Goal: Transaction & Acquisition: Subscribe to service/newsletter

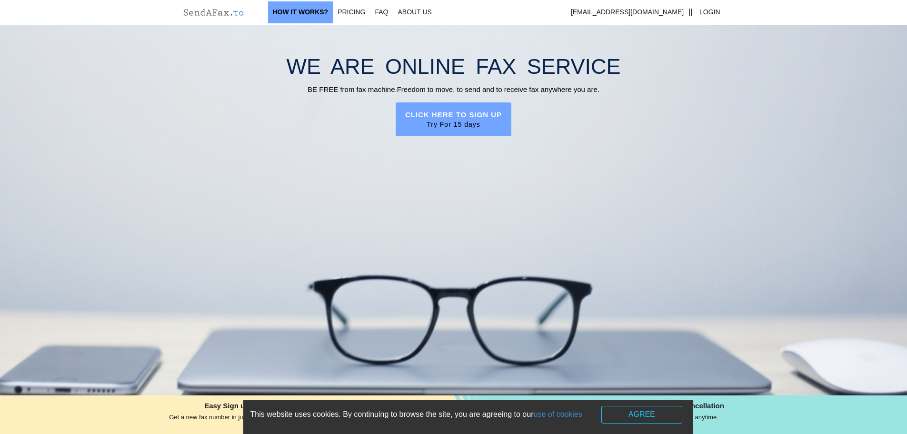
click at [288, 7] on link "How It works?" at bounding box center [300, 12] width 65 height 22
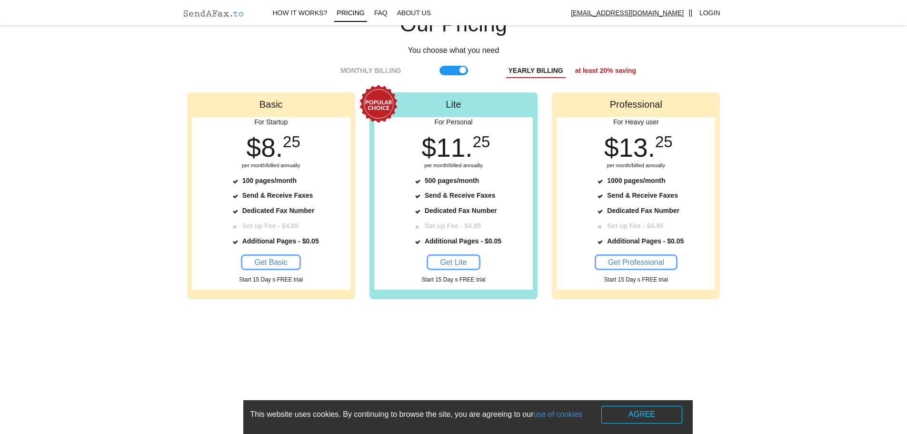
scroll to position [888, 0]
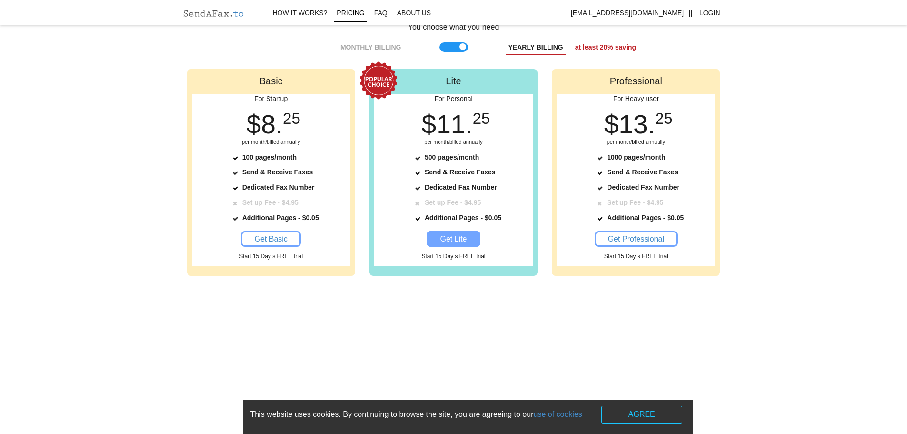
click at [464, 242] on span "Get Lite" at bounding box center [453, 239] width 27 height 8
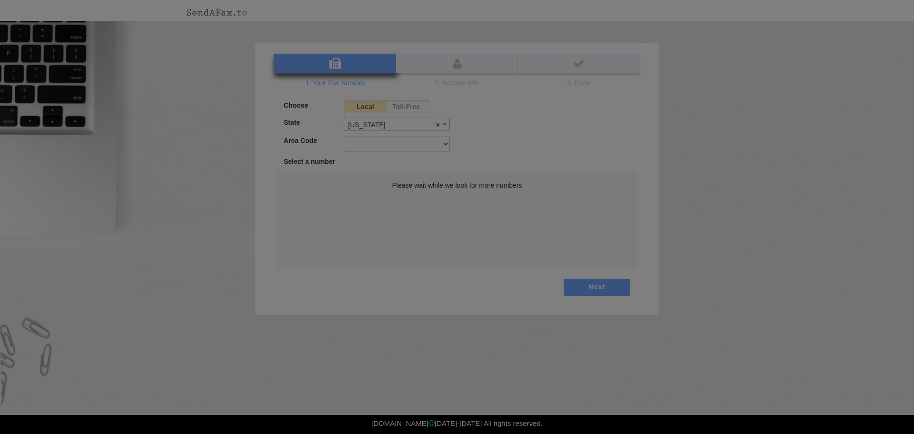
select select "TN"
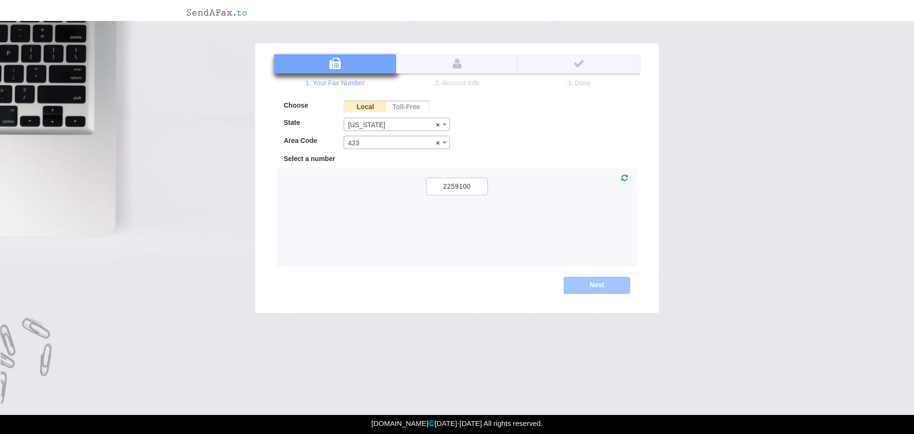
drag, startPoint x: 432, startPoint y: 170, endPoint x: 304, endPoint y: 148, distance: 129.9
click at [305, 148] on div "Area Code 423 615 731 865 901 931 × 423" at bounding box center [367, 145] width 181 height 18
click at [373, 146] on span "× 423" at bounding box center [396, 142] width 105 height 13
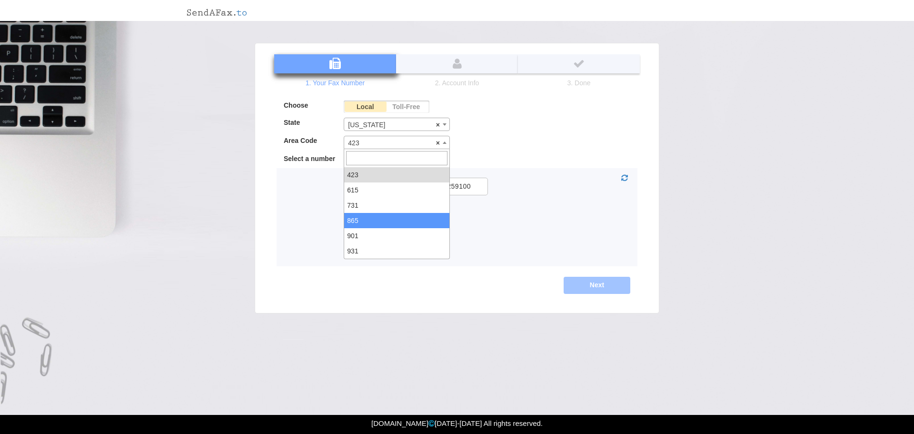
select select "865"
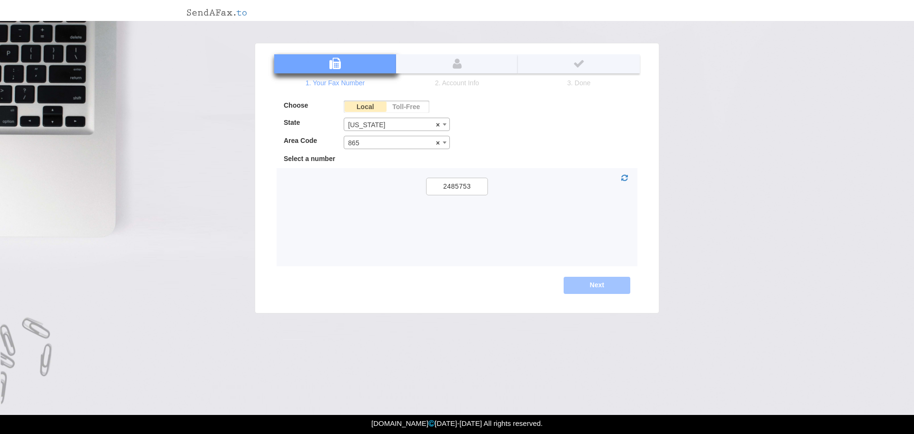
click at [378, 157] on div "Select a number" at bounding box center [397, 159] width 241 height 10
click at [456, 189] on label "2485753" at bounding box center [457, 187] width 62 height 18
click at [0, 0] on input "2485753" at bounding box center [0, 0] width 0 height 0
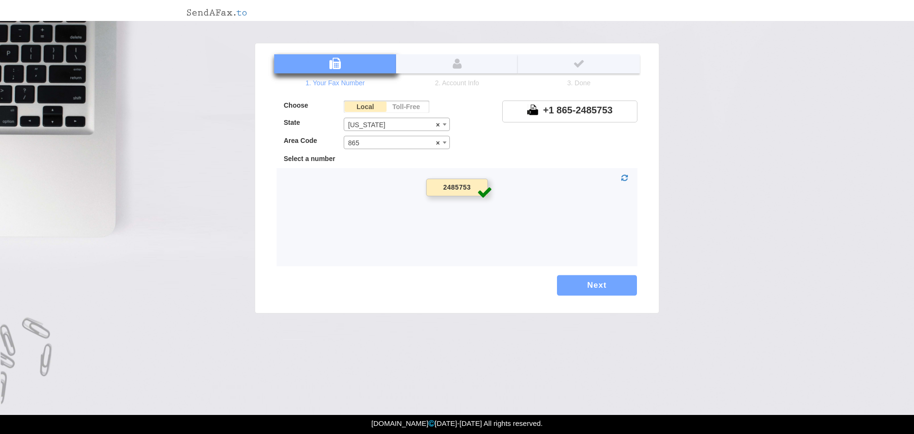
click at [598, 282] on button "Next" at bounding box center [597, 285] width 80 height 20
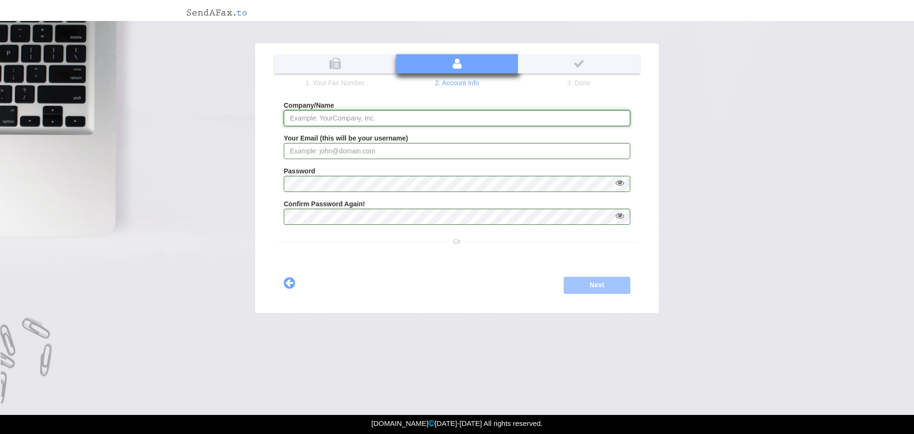
click at [323, 118] on input "Company/Name" at bounding box center [457, 118] width 347 height 16
type input "L"
drag, startPoint x: 370, startPoint y: 115, endPoint x: 217, endPoint y: 114, distance: 152.9
click at [259, 118] on div "× Our Offers Monthly Yearly See more... Basic $ 9. 95 per month 100 pages/month…" at bounding box center [457, 178] width 405 height 271
click at [425, 119] on input "Knox County Sheriff's offi" at bounding box center [457, 118] width 347 height 16
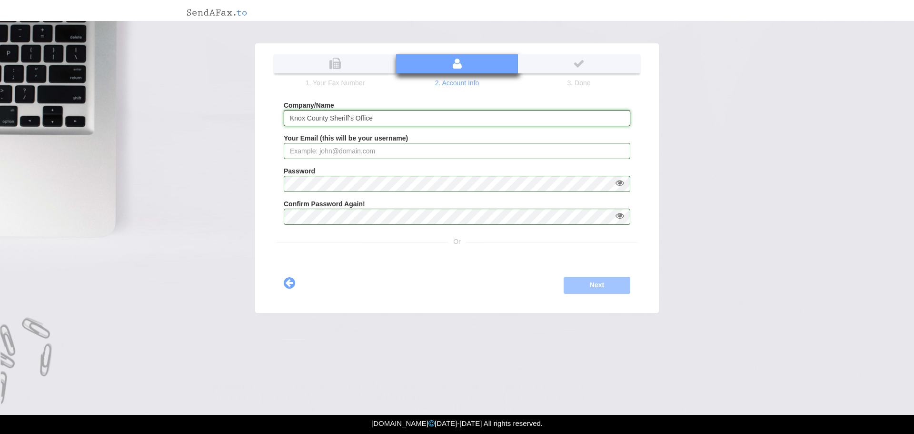
type input "Knox County Sheriff's Office"
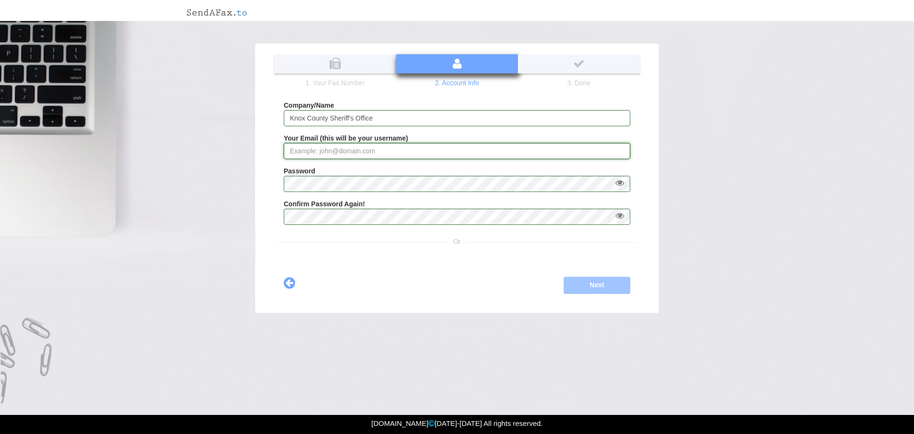
click at [372, 151] on input "Your Email (this will be your username)" at bounding box center [457, 151] width 347 height 16
type input "[PERSON_NAME][EMAIL_ADDRESS][PERSON_NAME][DOMAIN_NAME]"
click at [396, 163] on fieldset "Company/Name Knox County Sheriff's Office Your Email (this will be your usernam…" at bounding box center [457, 165] width 361 height 131
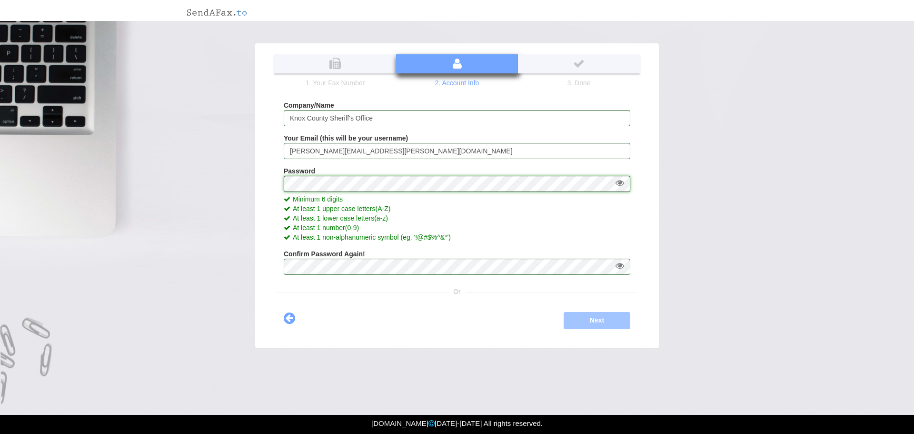
click at [236, 182] on div "× Our Offers Monthly Yearly See more... Basic $ 9. 95 per month 100 pages/month…" at bounding box center [457, 195] width 914 height 391
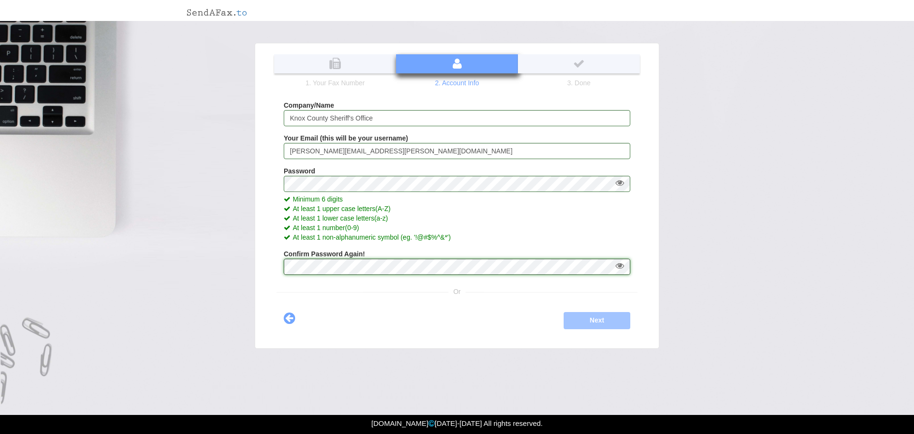
click at [337, 274] on div "Choose Local Toll-Free State [US_STATE] [US_STATE] [GEOGRAPHIC_DATA] [US_STATE]…" at bounding box center [457, 199] width 366 height 226
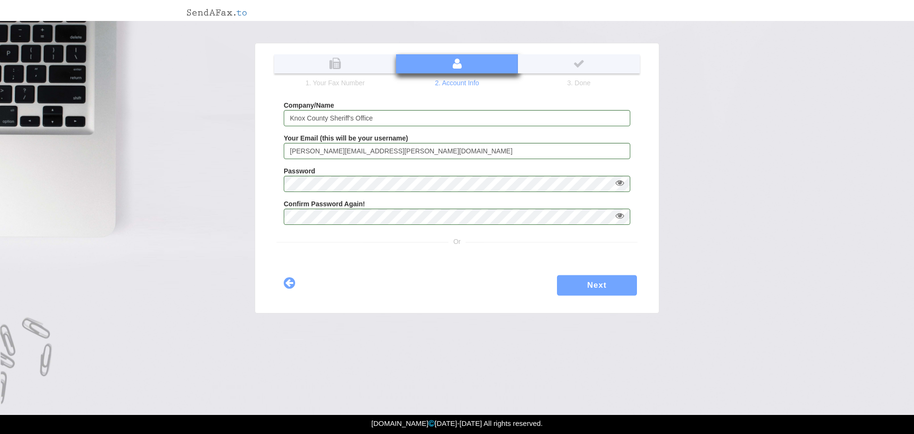
click at [611, 285] on button "Next" at bounding box center [597, 285] width 80 height 20
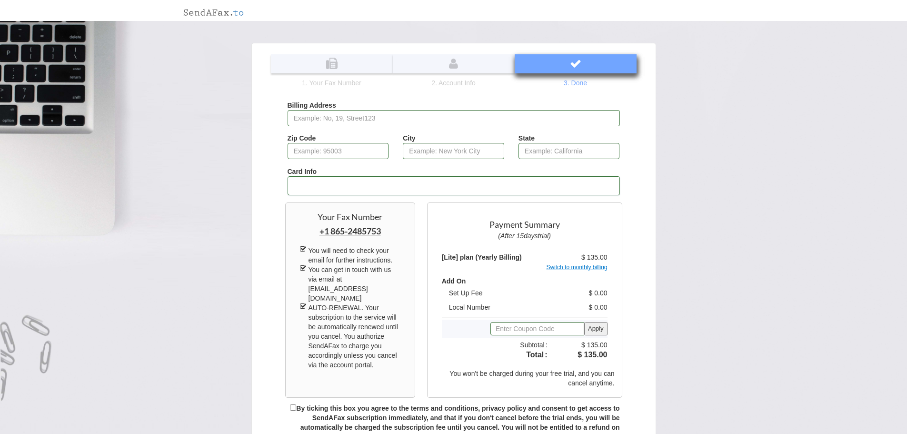
scroll to position [95, 0]
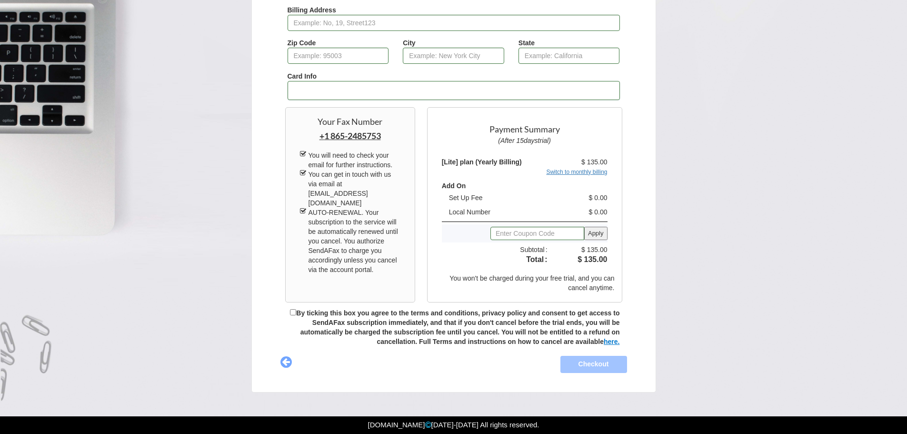
click at [579, 174] on link "Switch to monthly billing" at bounding box center [576, 172] width 61 height 7
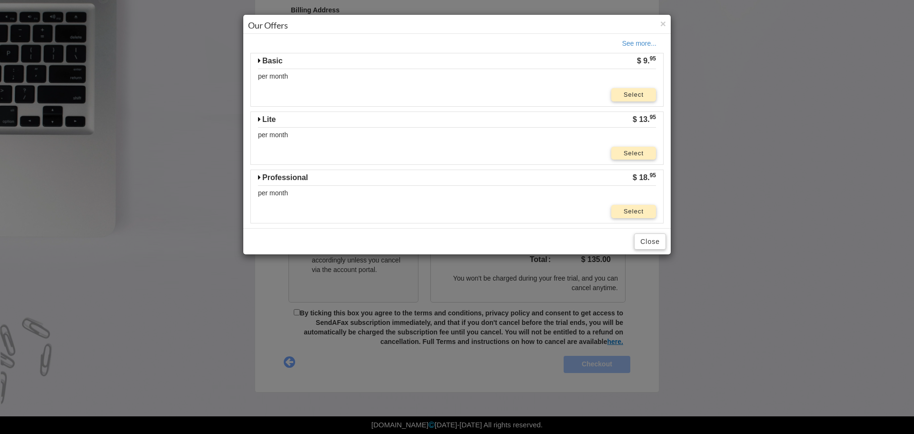
click at [257, 121] on div "Lite" at bounding box center [371, 119] width 241 height 15
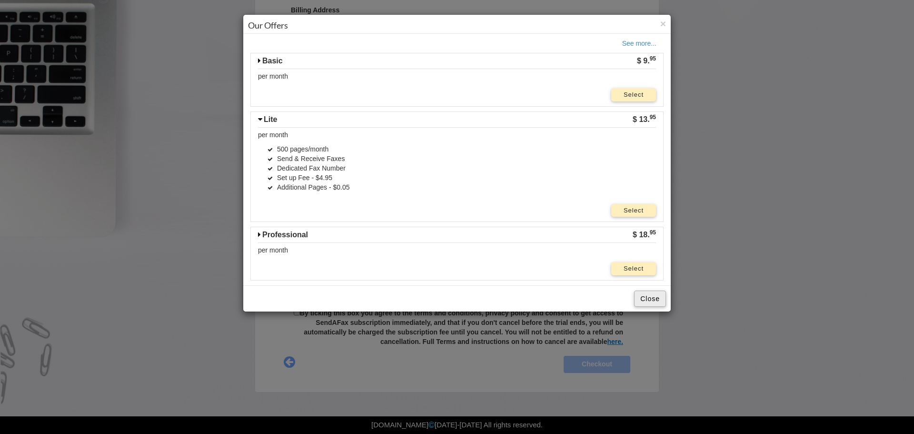
click at [639, 296] on button "Close" at bounding box center [650, 299] width 32 height 16
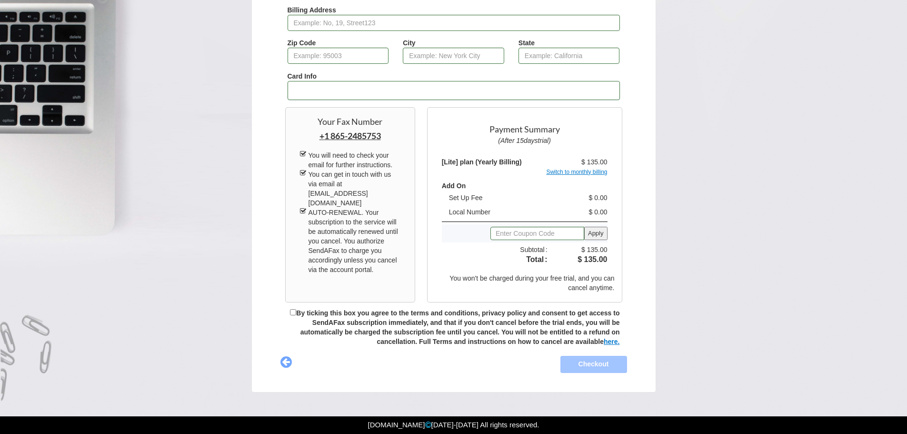
click at [588, 176] on div "Switch to monthly billing" at bounding box center [525, 172] width 180 height 10
click at [592, 174] on link "Switch to monthly billing" at bounding box center [576, 172] width 61 height 7
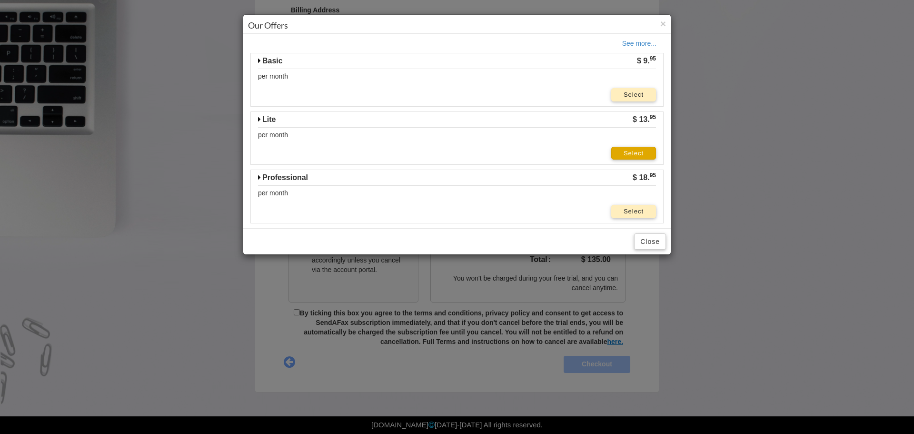
click at [625, 157] on link "Select" at bounding box center [634, 153] width 45 height 13
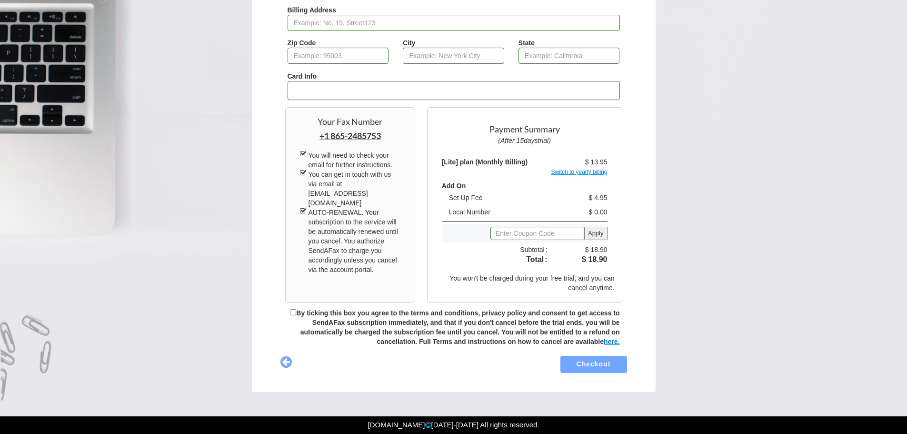
click at [296, 315] on label "By ticking this box you agree to the terms and conditions, privacy policy and c…" at bounding box center [457, 327] width 323 height 36
click at [296, 315] on input "By ticking this box you agree to the terms and conditions, privacy policy and c…" at bounding box center [293, 312] width 6 height 6
checkbox input "true"
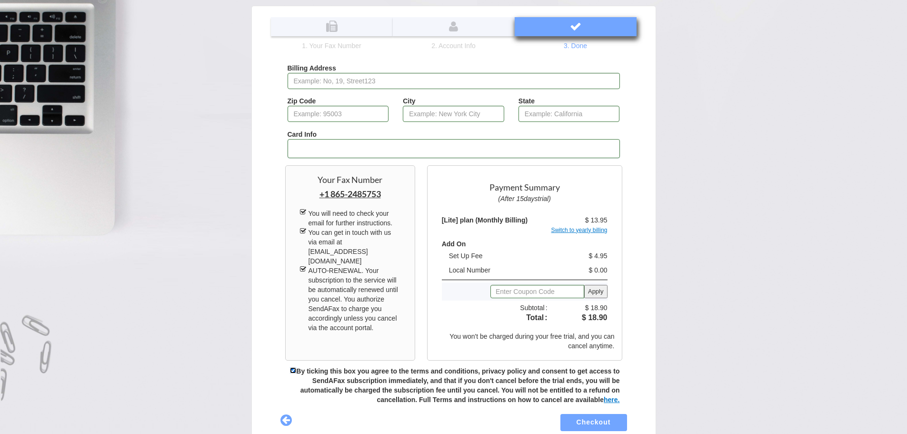
scroll to position [0, 0]
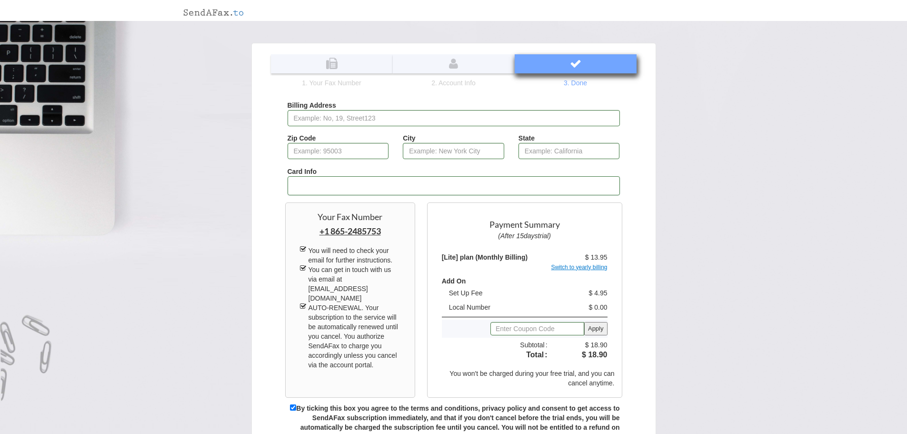
click at [368, 129] on fieldset "Billing Address Zip Code City State" at bounding box center [454, 133] width 347 height 66
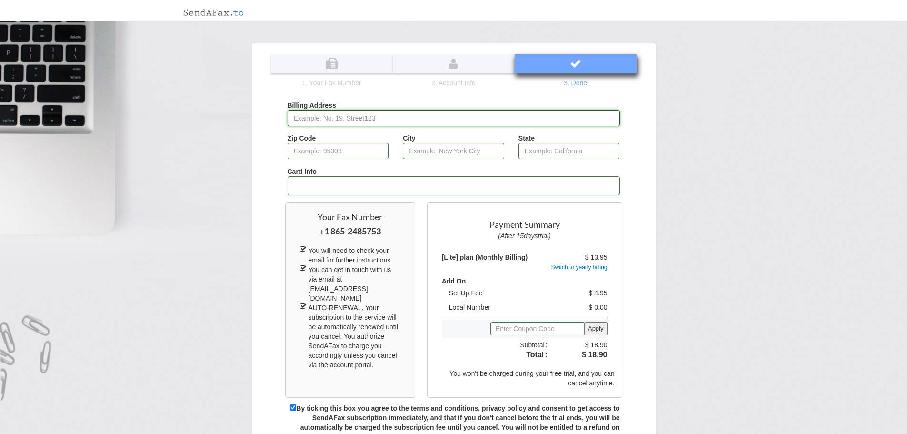
click at [378, 121] on input "Billing Address" at bounding box center [454, 118] width 332 height 16
click at [386, 120] on input "Billing Address" at bounding box center [454, 118] width 332 height 16
type input "[STREET_ADDRESS]"
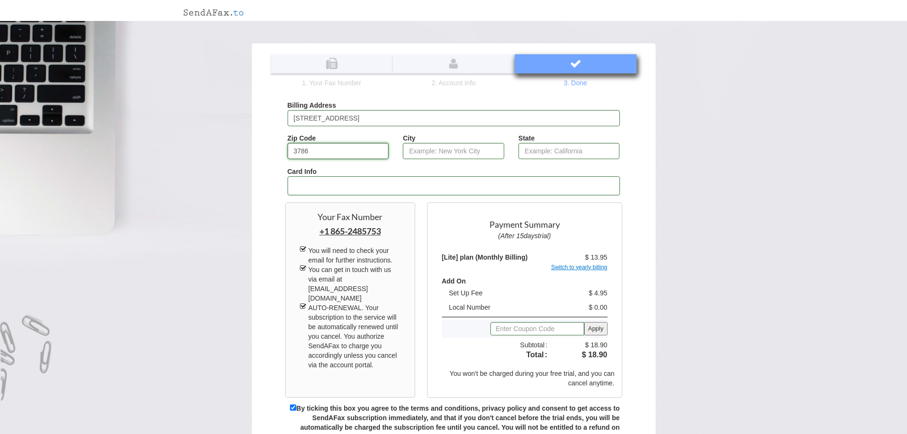
type input "37865"
type input "[PERSON_NAME]"
type input "[US_STATE]"
type input "37865"
click at [456, 146] on input "[PERSON_NAME]" at bounding box center [453, 151] width 101 height 16
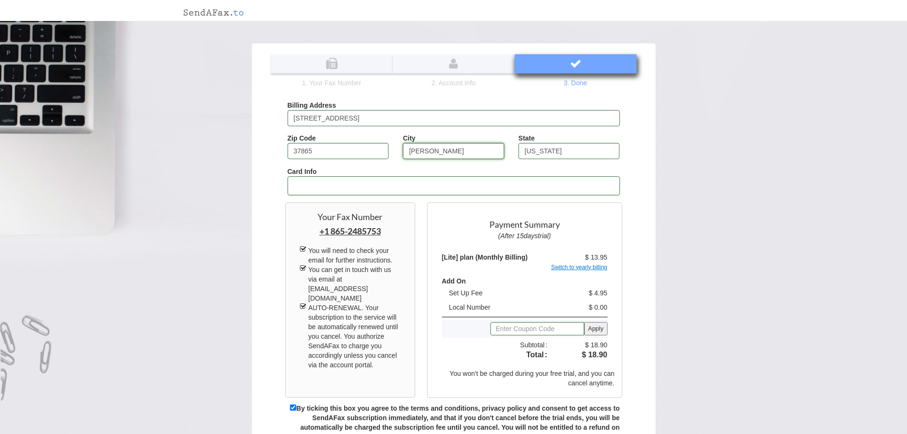
click at [456, 146] on input "[PERSON_NAME]" at bounding box center [453, 151] width 101 height 16
type input "[GEOGRAPHIC_DATA]"
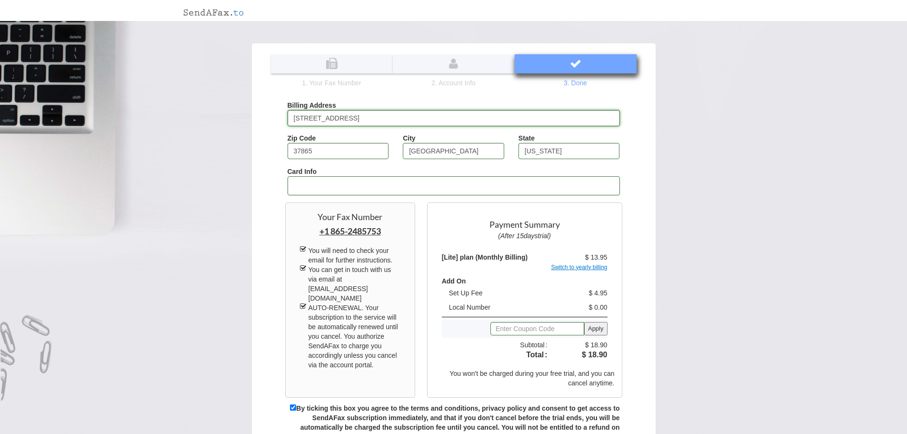
click at [427, 123] on input "[STREET_ADDRESS]" at bounding box center [454, 118] width 332 height 16
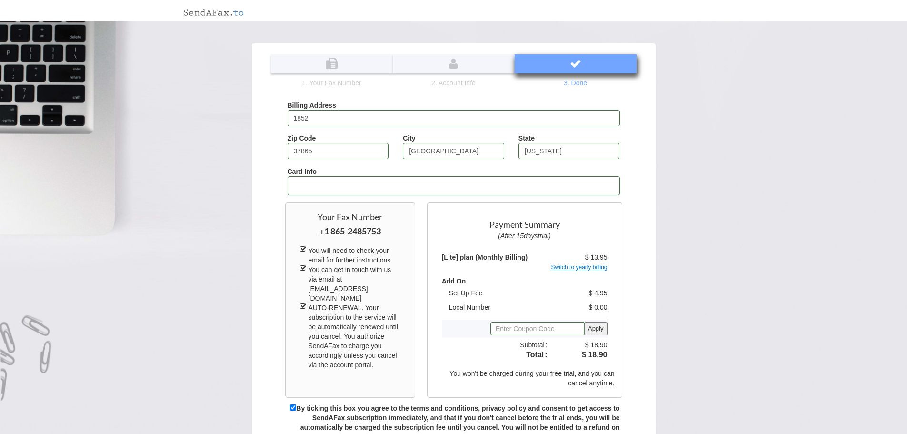
click at [633, 190] on div "Your Fax Number [PHONE_NUMBER] You will need to check your email for further in…" at bounding box center [453, 284] width 361 height 236
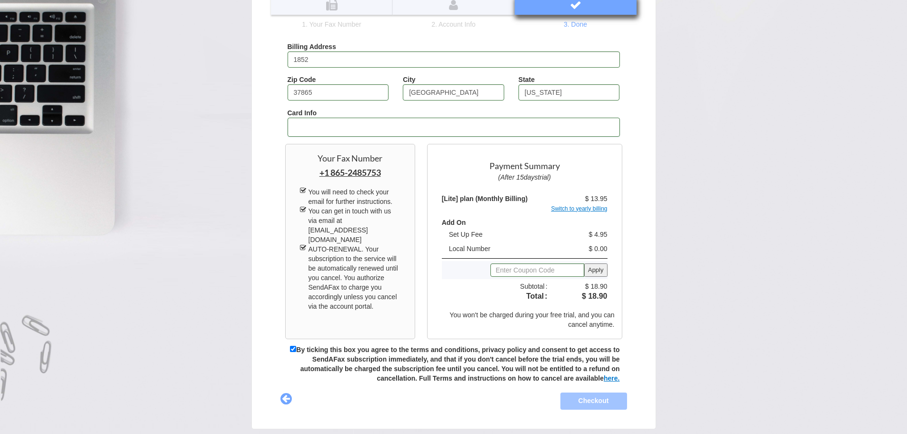
scroll to position [97, 0]
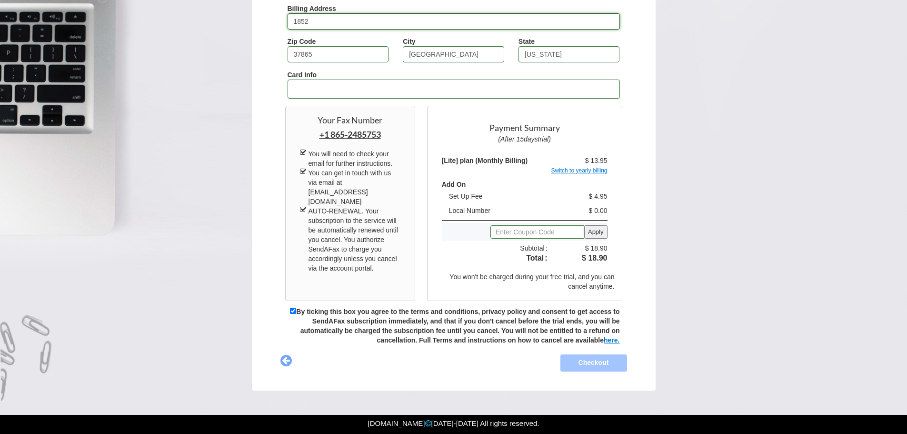
click at [341, 27] on input "1852" at bounding box center [454, 21] width 332 height 16
click at [327, 82] on div at bounding box center [454, 89] width 332 height 19
click at [328, 95] on div at bounding box center [454, 89] width 332 height 19
click at [370, 28] on input "1852" at bounding box center [454, 21] width 332 height 16
type input "1852 valley estates dr"
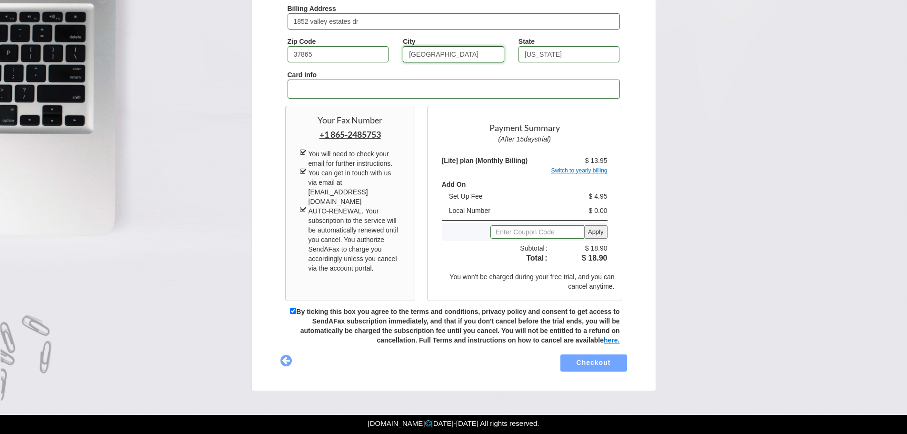
click at [448, 55] on input "[GEOGRAPHIC_DATA]" at bounding box center [453, 54] width 101 height 16
type input "[PERSON_NAME]"
click at [548, 73] on div "Card Info" at bounding box center [454, 84] width 332 height 29
click at [583, 362] on button "Checkout" at bounding box center [594, 362] width 80 height 20
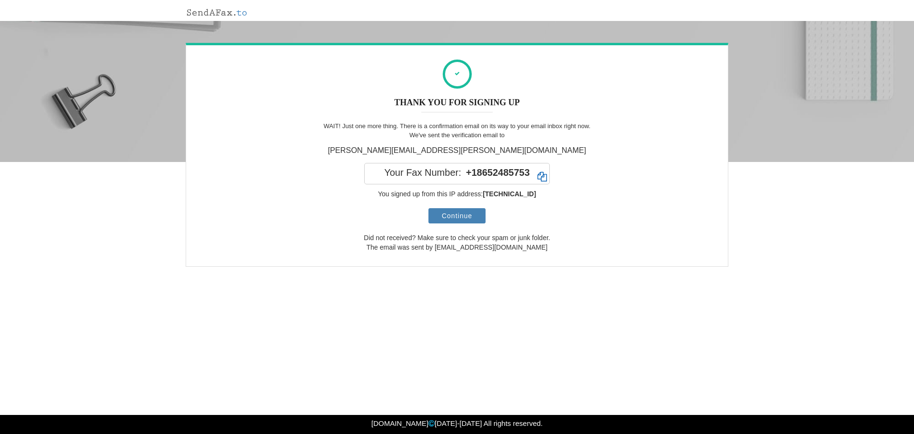
click at [453, 216] on link "Continue" at bounding box center [457, 215] width 57 height 15
